Goal: Transaction & Acquisition: Purchase product/service

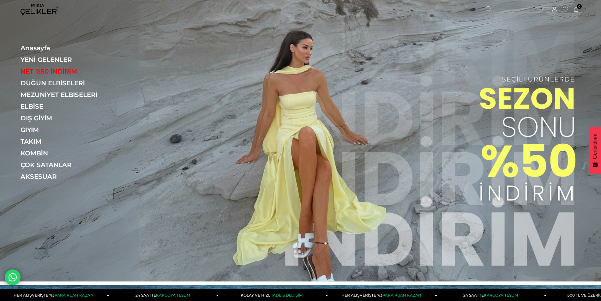
click at [57, 60] on link "YENİ GELENLER" at bounding box center [64, 60] width 87 height 8
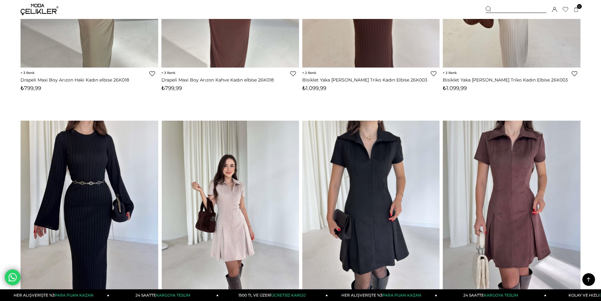
scroll to position [1769, 0]
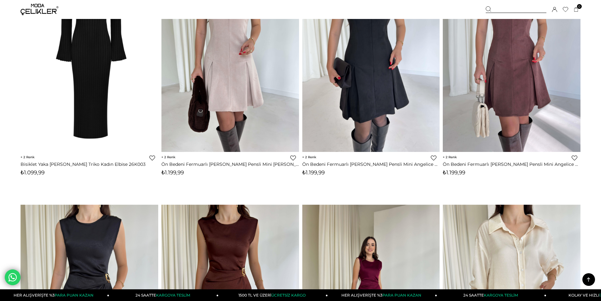
click at [30, 3] on div "Üye Girişi Üye Ol Hesabım Çıkış Yap Sepetim Favorilerim Yardım" at bounding box center [40, 9] width 38 height 19
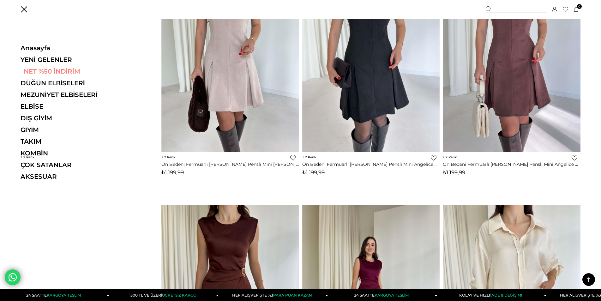
click at [33, 70] on link "NET %50 İNDİRİM" at bounding box center [64, 72] width 87 height 8
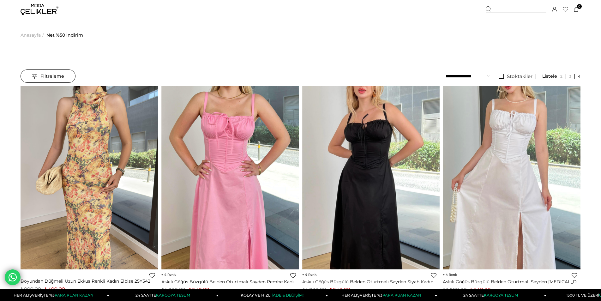
click at [53, 73] on span "Filtreleme" at bounding box center [48, 76] width 32 height 13
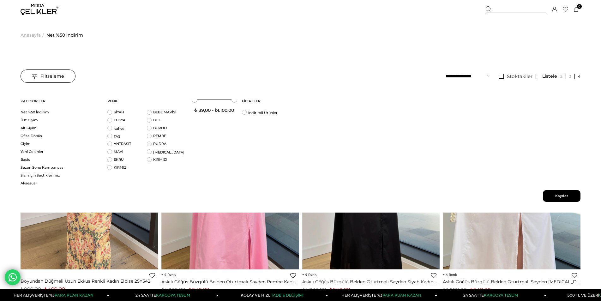
click at [468, 72] on select "**********" at bounding box center [468, 76] width 44 height 13
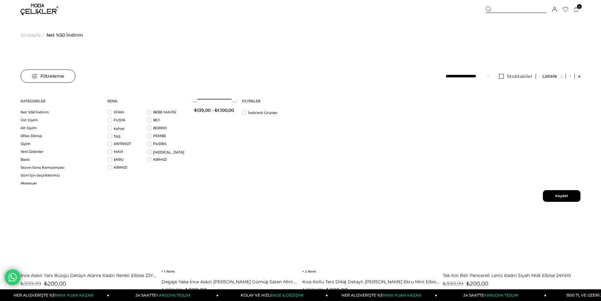
click at [570, 194] on span "Kaydet" at bounding box center [562, 196] width 38 height 12
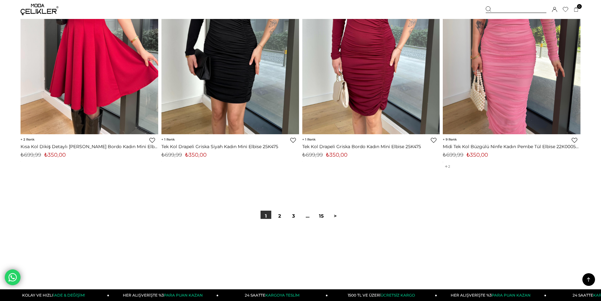
scroll to position [4739, 0]
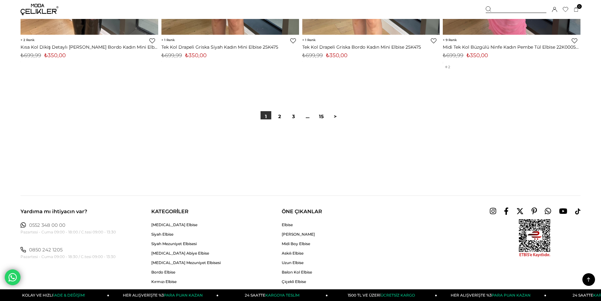
click at [282, 115] on link "2" at bounding box center [280, 116] width 11 height 11
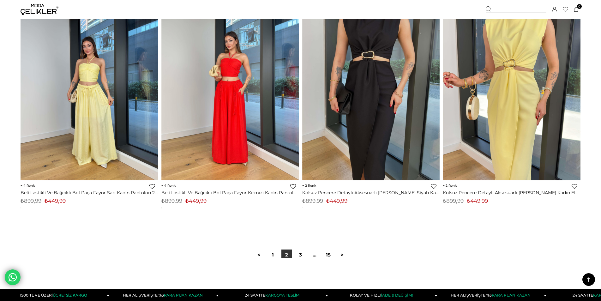
scroll to position [4708, 0]
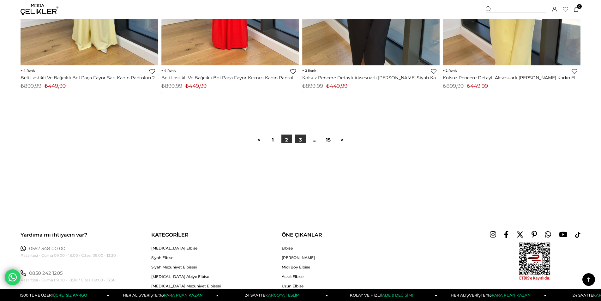
click at [302, 140] on link "3" at bounding box center [300, 140] width 11 height 11
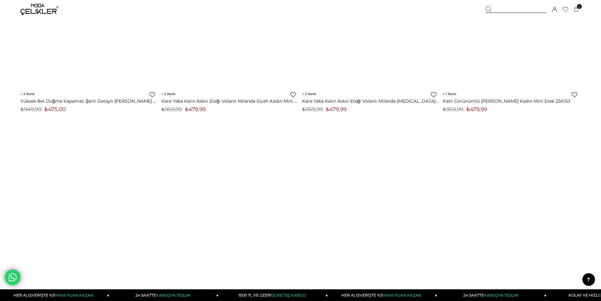
scroll to position [2907, 0]
